Goal: Navigation & Orientation: Understand site structure

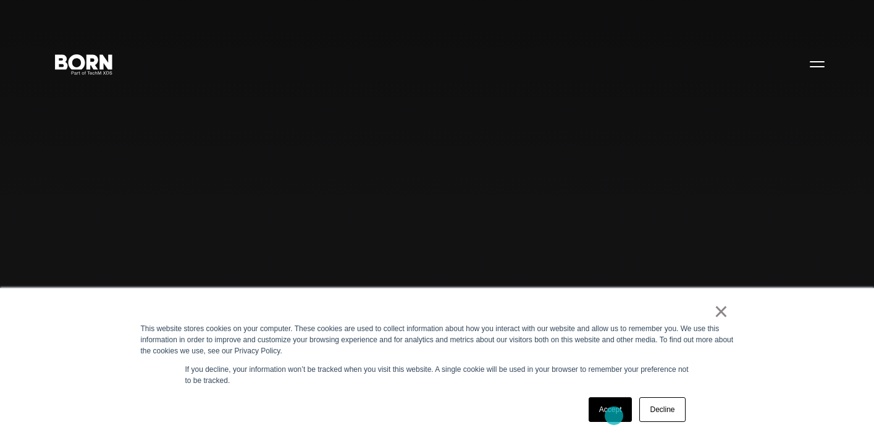
click at [613, 417] on link "Accept" at bounding box center [610, 409] width 44 height 25
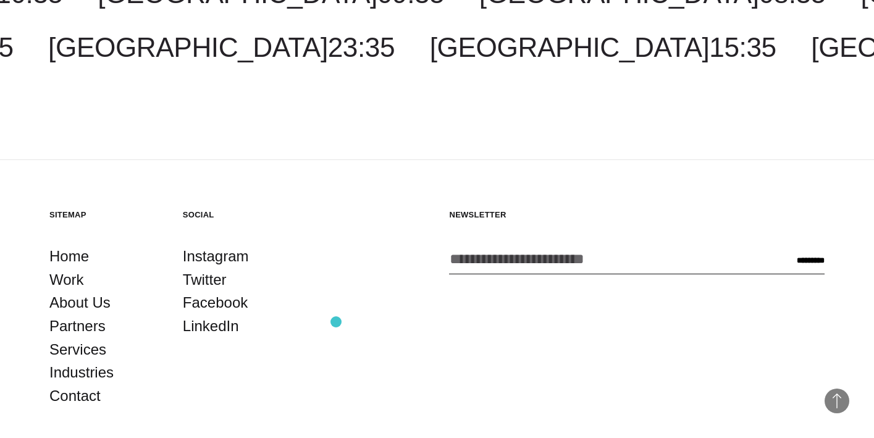
scroll to position [3222, 0]
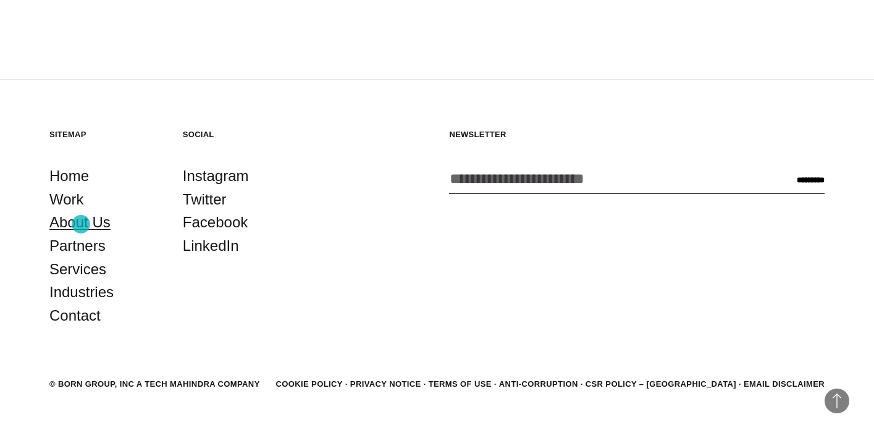
click at [81, 224] on link "About Us" at bounding box center [79, 222] width 61 height 23
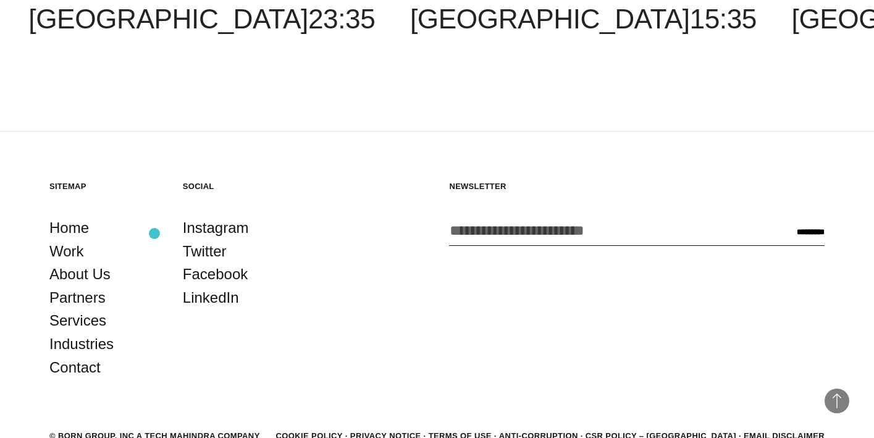
scroll to position [4136, 0]
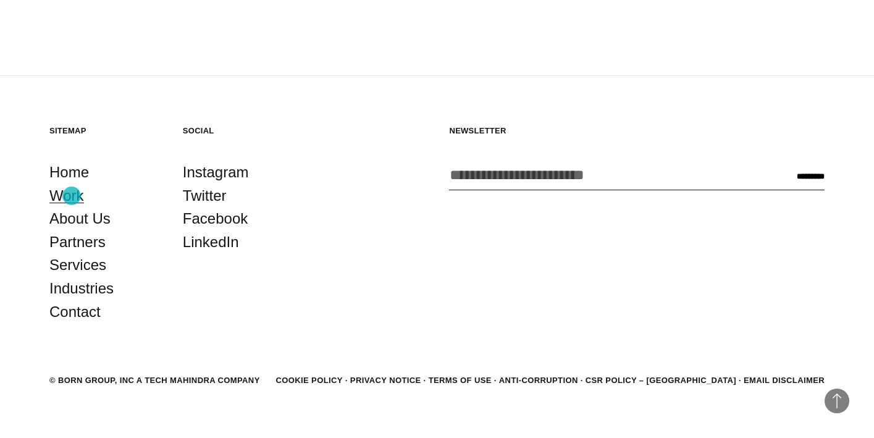
click at [72, 196] on link "Work" at bounding box center [66, 195] width 35 height 23
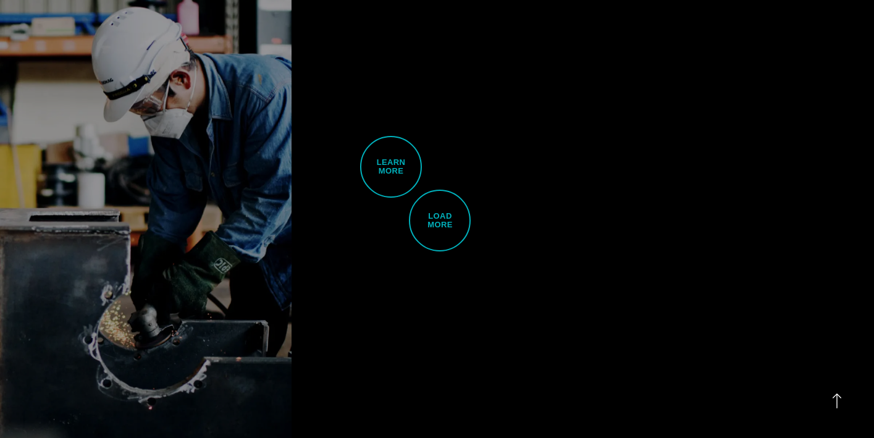
scroll to position [2466, 0]
